Goal: Check status: Check status

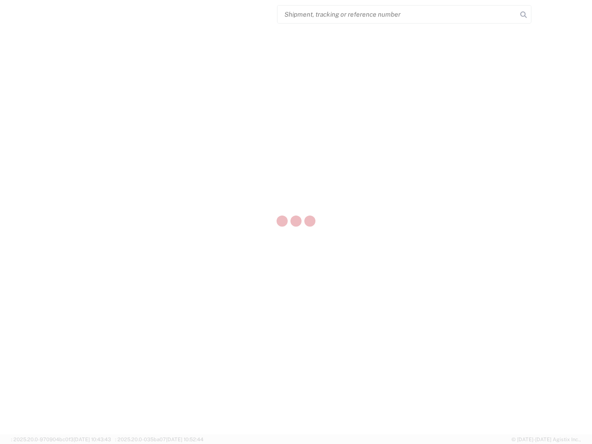
select select "US"
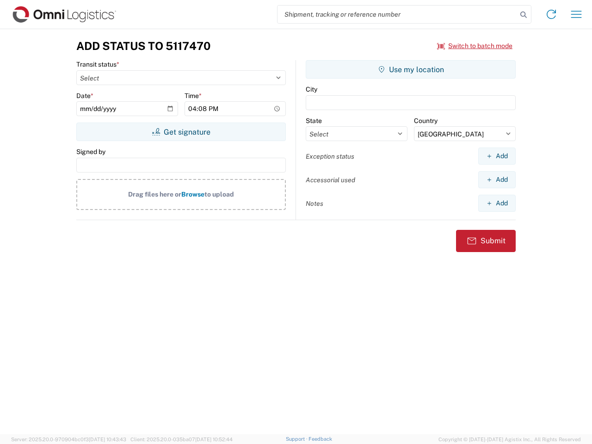
click at [397, 14] on input "search" at bounding box center [396, 15] width 239 height 18
click at [523, 15] on icon at bounding box center [523, 14] width 13 height 13
click at [551, 14] on icon at bounding box center [551, 14] width 15 height 15
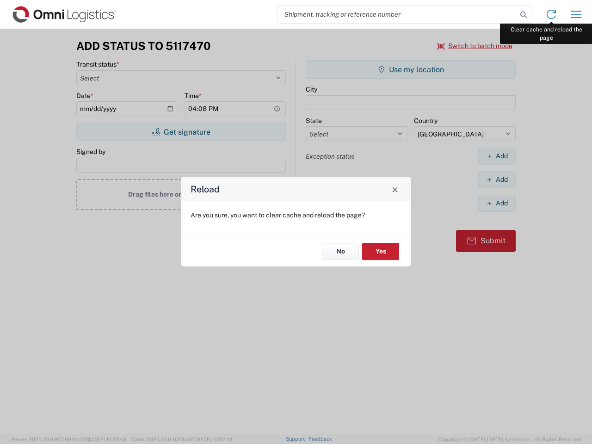
click at [576, 14] on div "Reload Are you sure, you want to clear cache and reload the page? No Yes" at bounding box center [296, 222] width 592 height 444
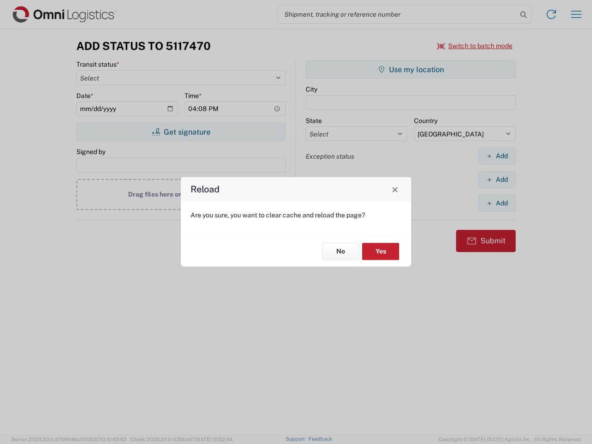
click at [475, 46] on div "Reload Are you sure, you want to clear cache and reload the page? No Yes" at bounding box center [296, 222] width 592 height 444
click at [181, 132] on div "Reload Are you sure, you want to clear cache and reload the page? No Yes" at bounding box center [296, 222] width 592 height 444
click at [410, 69] on div "Reload Are you sure, you want to clear cache and reload the page? No Yes" at bounding box center [296, 222] width 592 height 444
click at [496, 156] on div "Reload Are you sure, you want to clear cache and reload the page? No Yes" at bounding box center [296, 222] width 592 height 444
click at [496, 179] on div "Reload Are you sure, you want to clear cache and reload the page? No Yes" at bounding box center [296, 222] width 592 height 444
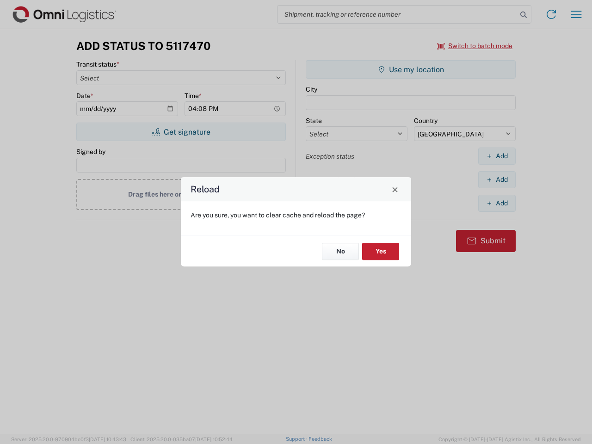
click at [496, 203] on div "Reload Are you sure, you want to clear cache and reload the page? No Yes" at bounding box center [296, 222] width 592 height 444
